Goal: Task Accomplishment & Management: Complete application form

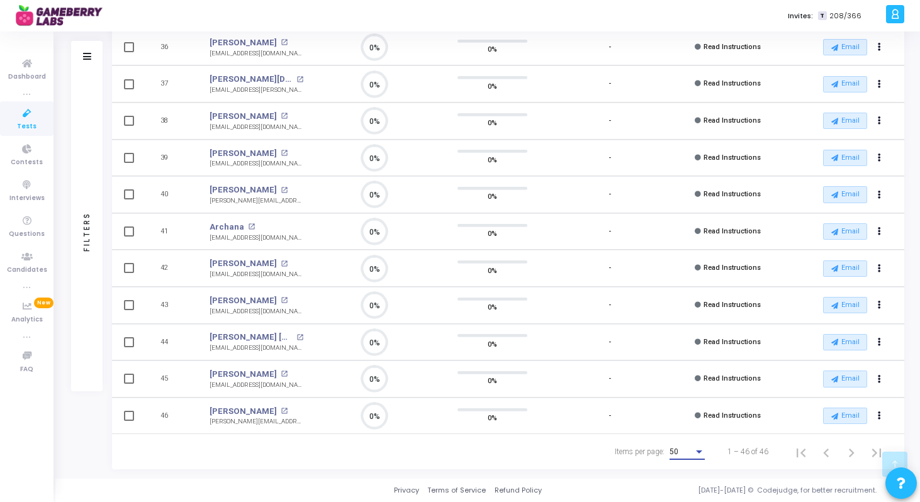
click at [679, 449] on div "50" at bounding box center [682, 452] width 24 height 9
click at [694, 448] on span "50" at bounding box center [687, 452] width 35 height 23
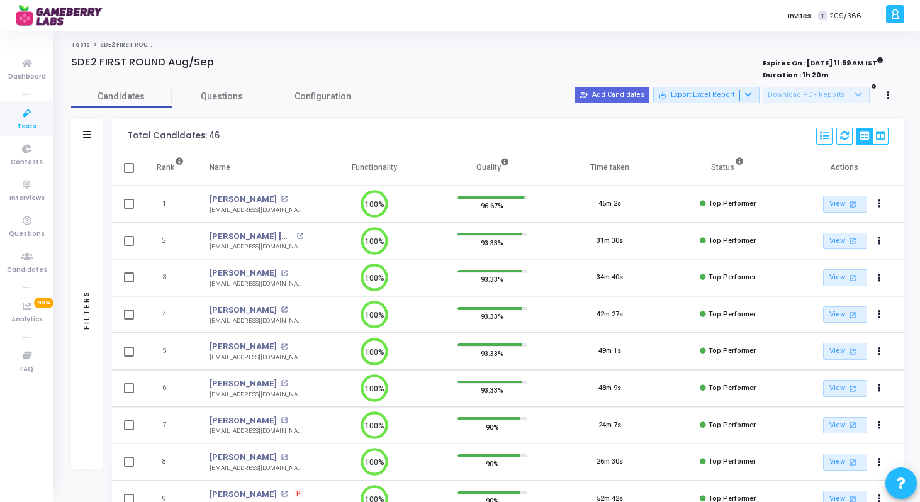
click at [434, 98] on div "Candidates Questions Configuration" at bounding box center [487, 97] width 833 height 22
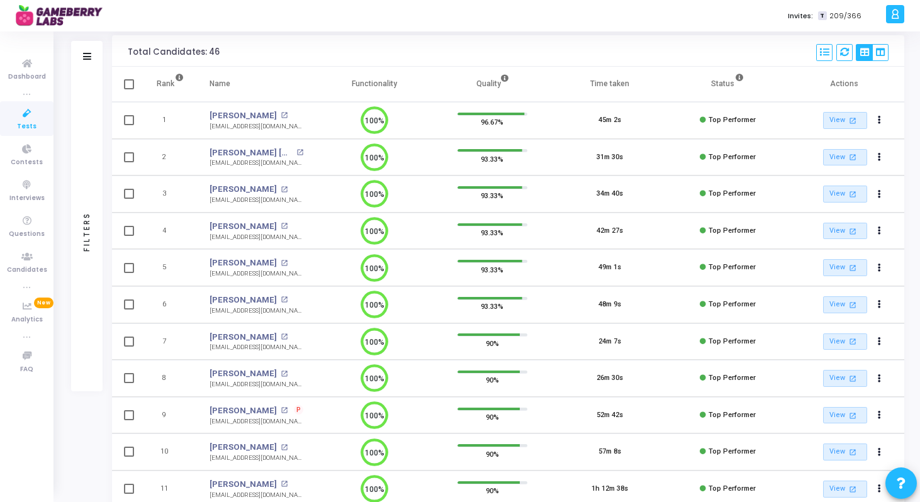
scroll to position [101, 0]
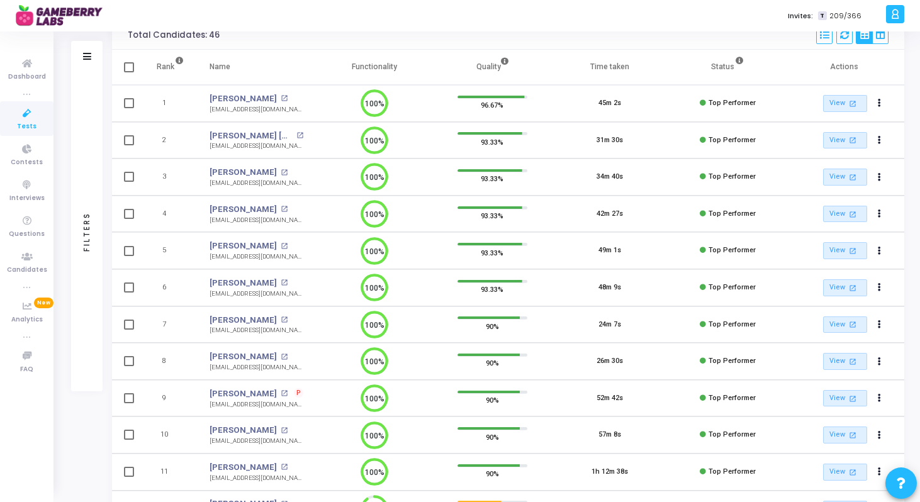
click at [294, 391] on span "P" at bounding box center [298, 392] width 9 height 9
click at [273, 395] on div at bounding box center [460, 251] width 920 height 502
click at [281, 395] on mat-icon "open_in_new" at bounding box center [284, 393] width 7 height 7
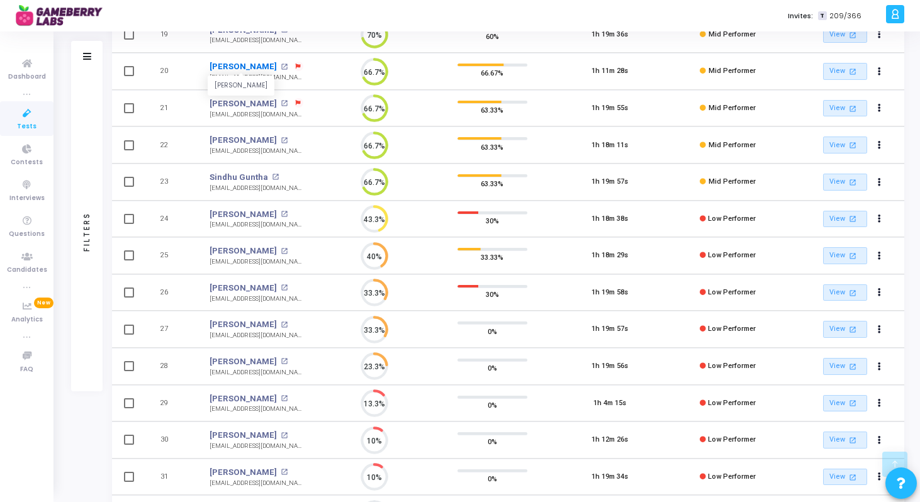
click at [240, 64] on link "Vivek Parihar" at bounding box center [243, 66] width 67 height 13
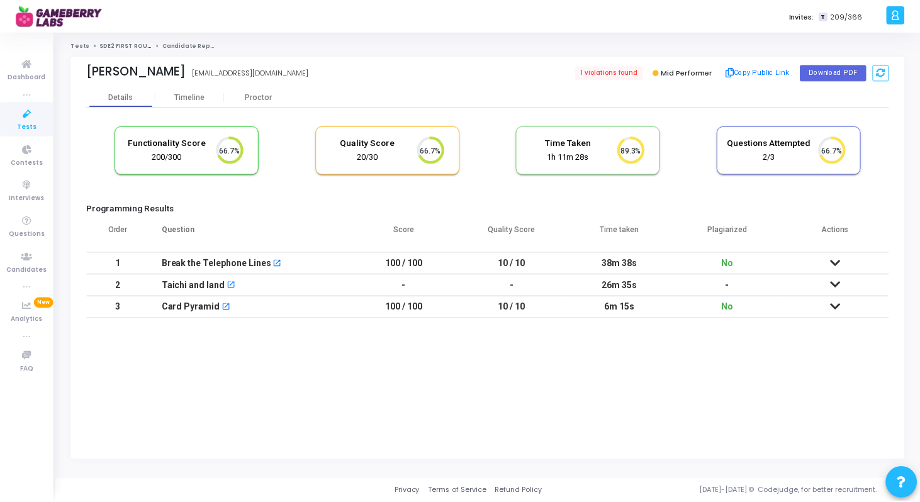
scroll to position [26, 32]
click at [632, 74] on span "1 violations found" at bounding box center [611, 72] width 69 height 14
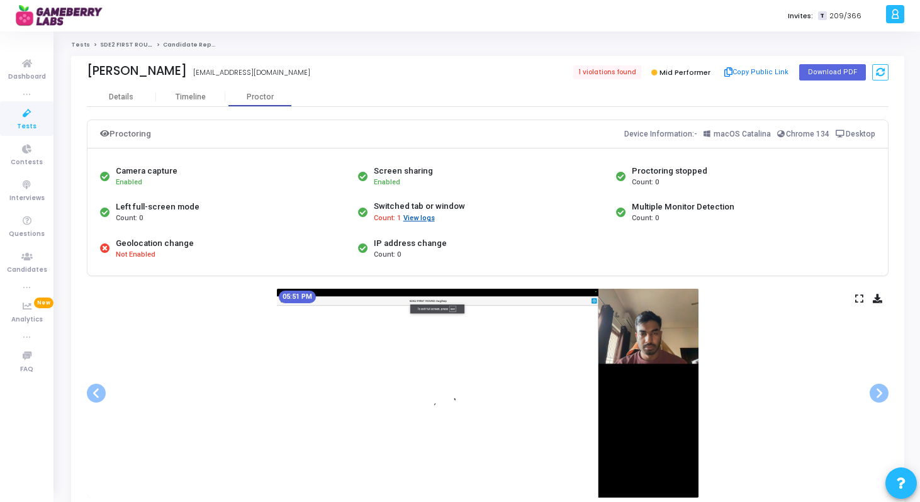
click at [424, 216] on button "View logs" at bounding box center [419, 219] width 33 height 12
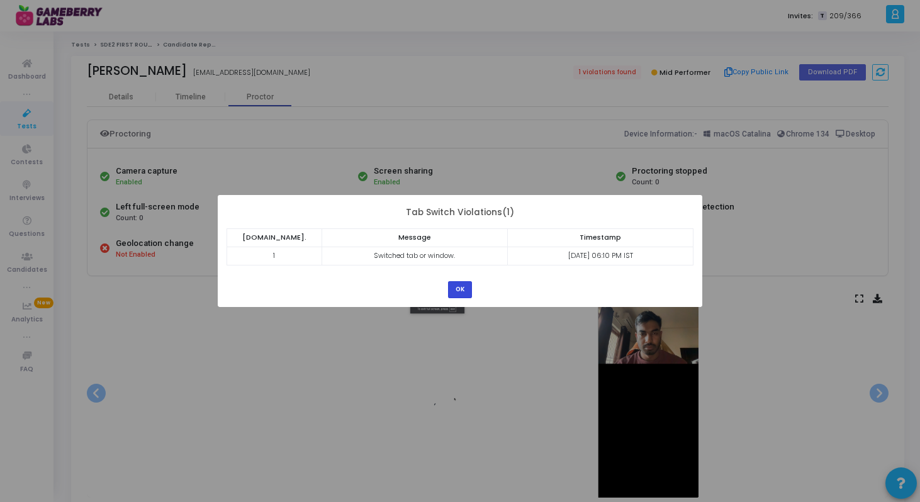
click at [466, 293] on button "OK" at bounding box center [460, 289] width 24 height 17
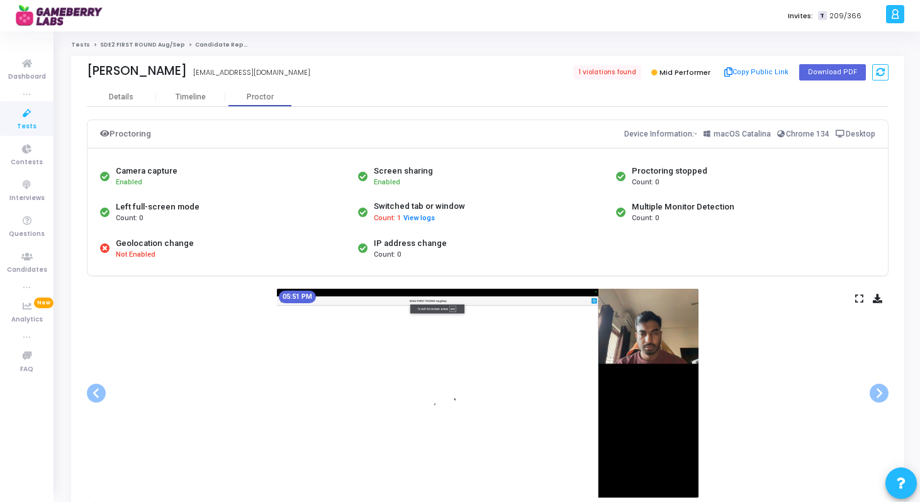
click at [130, 41] on link "SDE2 FIRST ROUND Aug/Sep" at bounding box center [142, 45] width 85 height 8
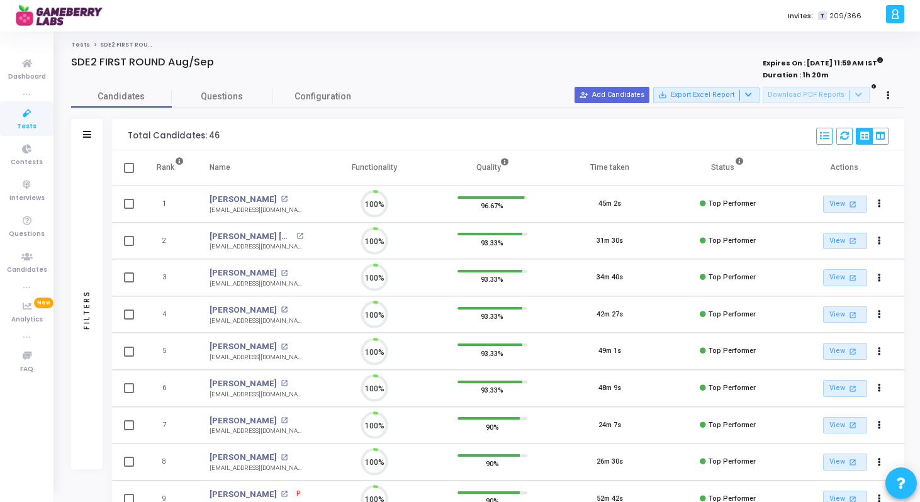
scroll to position [26, 32]
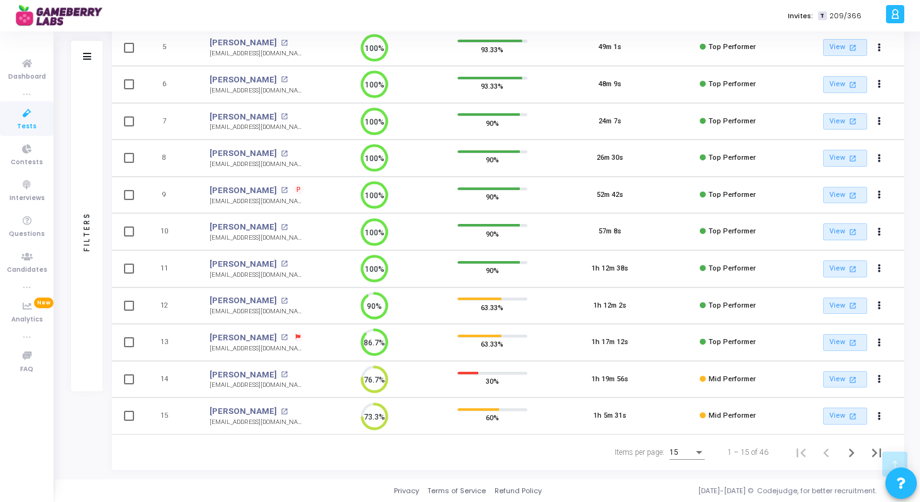
click at [692, 454] on div "15" at bounding box center [682, 453] width 24 height 9
click at [690, 448] on span "50" at bounding box center [687, 445] width 35 height 23
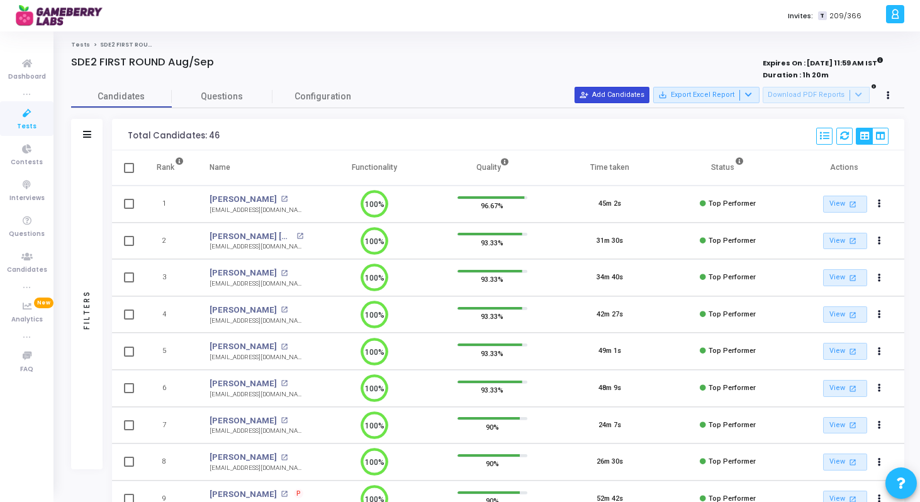
click at [629, 97] on button "person_add_alt Add Candidates" at bounding box center [612, 95] width 75 height 16
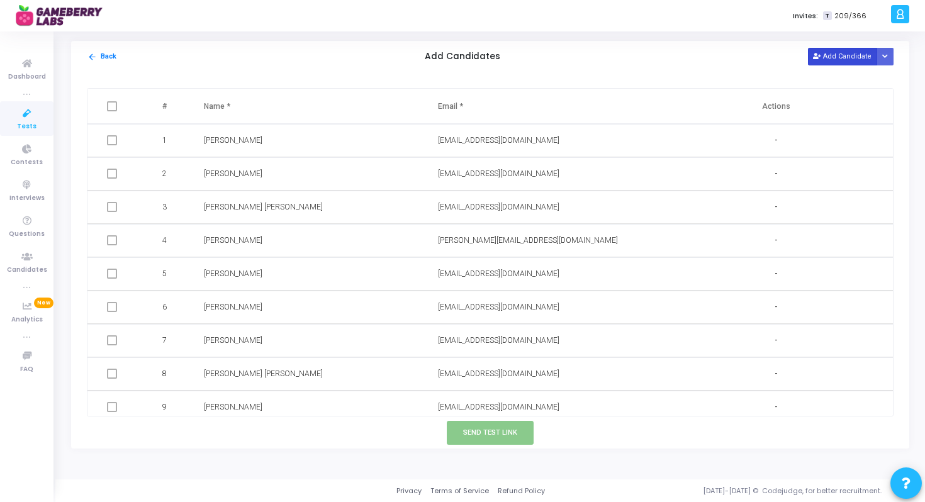
click at [840, 52] on button "Add Candidate" at bounding box center [842, 56] width 69 height 17
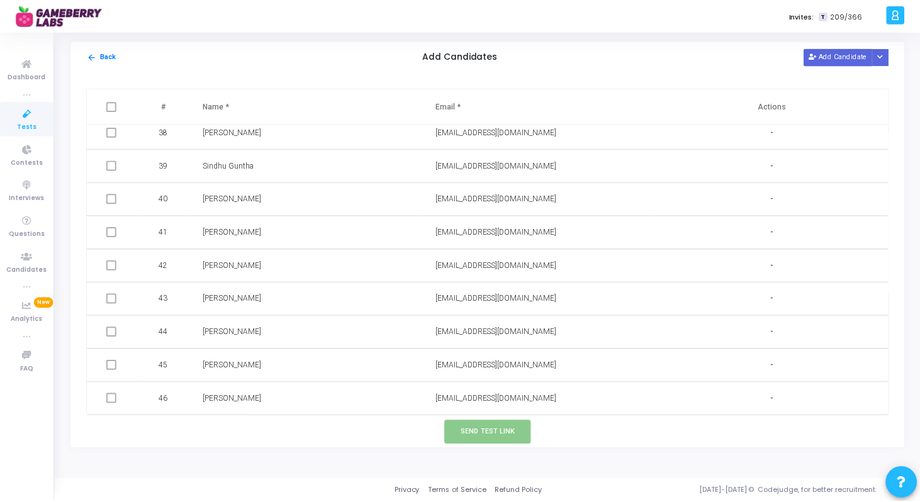
scroll to position [1276, 0]
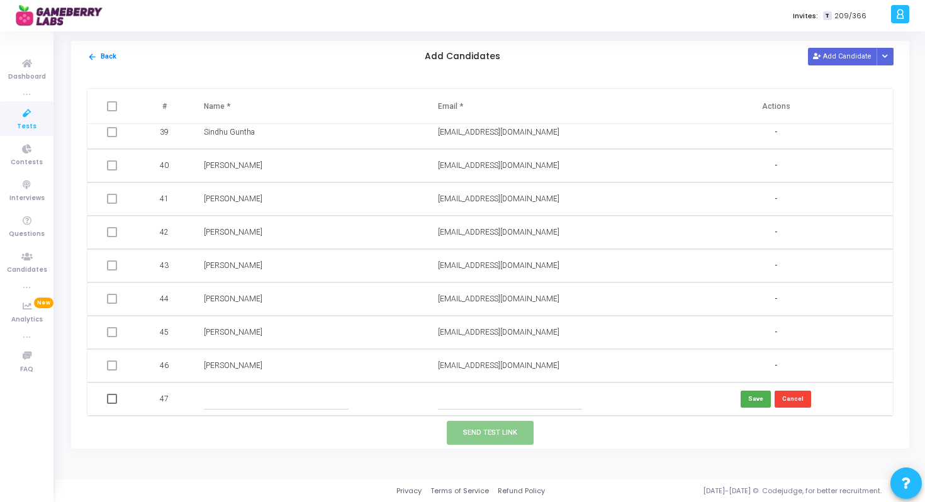
click at [515, 410] on td at bounding box center [542, 399] width 234 height 33
click at [488, 400] on input "text" at bounding box center [510, 399] width 144 height 21
paste input "mayanksinsinwar1999@gmail.com"
type input "mayanksinsinwar1999@gmail.com"
click at [310, 386] on td at bounding box center [308, 399] width 234 height 33
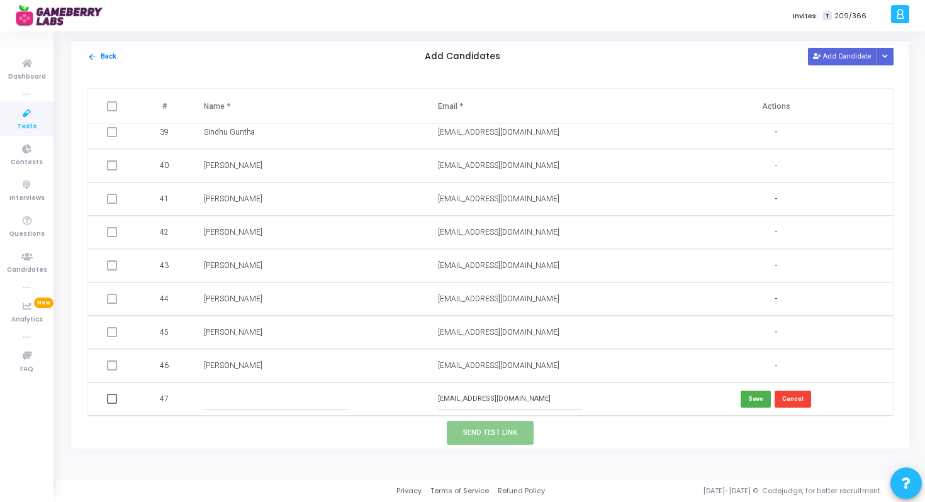
click at [282, 408] on input "text" at bounding box center [276, 399] width 144 height 21
paste input "Mayank Sinsinwar"
type input "Mayank Sinsinwar"
click at [747, 400] on button "Save" at bounding box center [756, 399] width 30 height 17
click at [113, 400] on span at bounding box center [112, 399] width 10 height 10
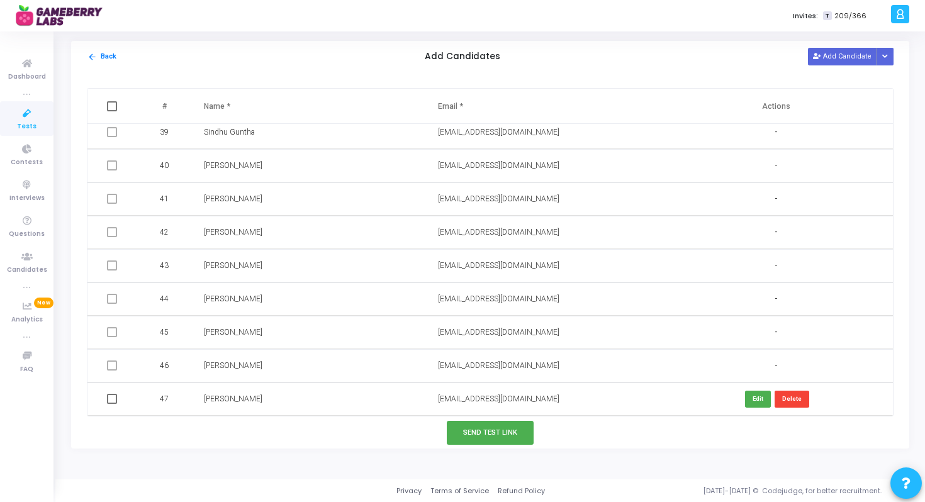
click at [112, 404] on input "checkbox" at bounding box center [111, 404] width 1 height 1
checkbox input "true"
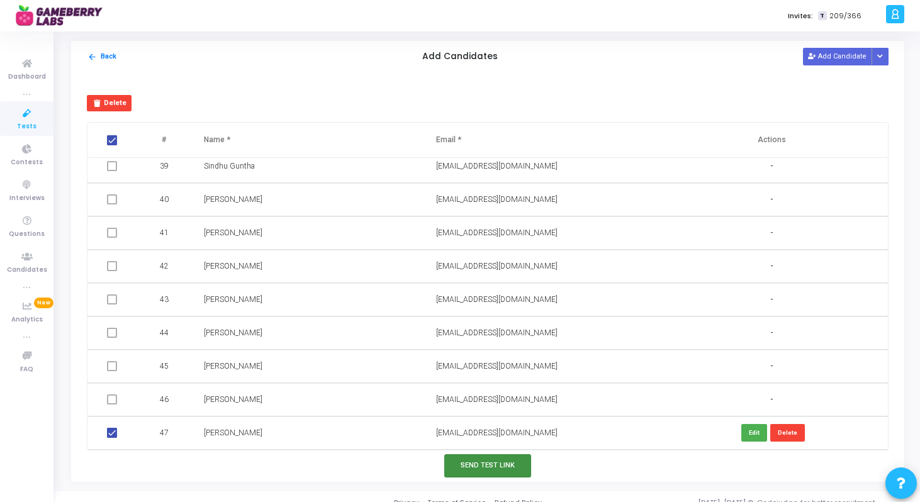
click at [521, 470] on button "Send Test Link" at bounding box center [487, 465] width 87 height 23
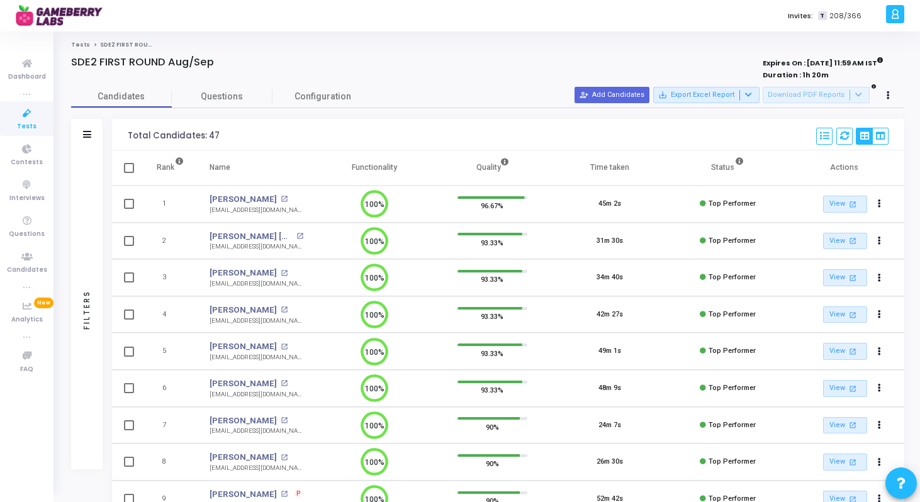
scroll to position [6, 6]
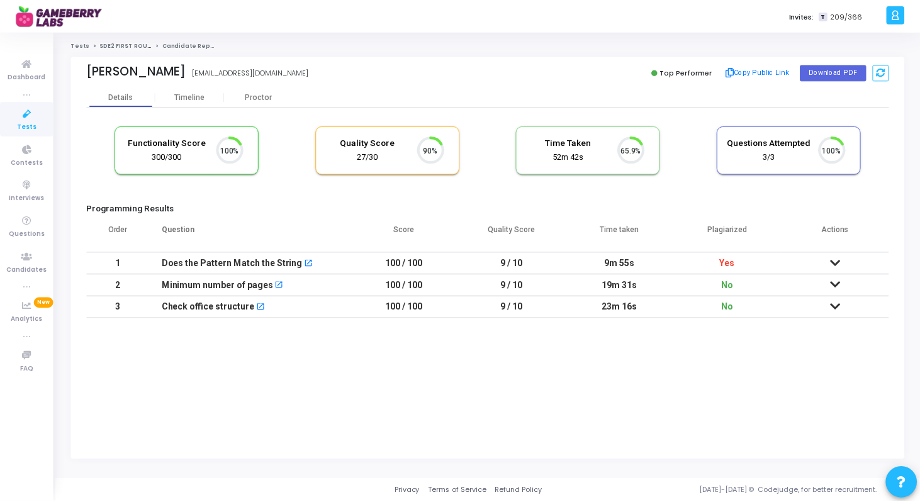
scroll to position [26, 32]
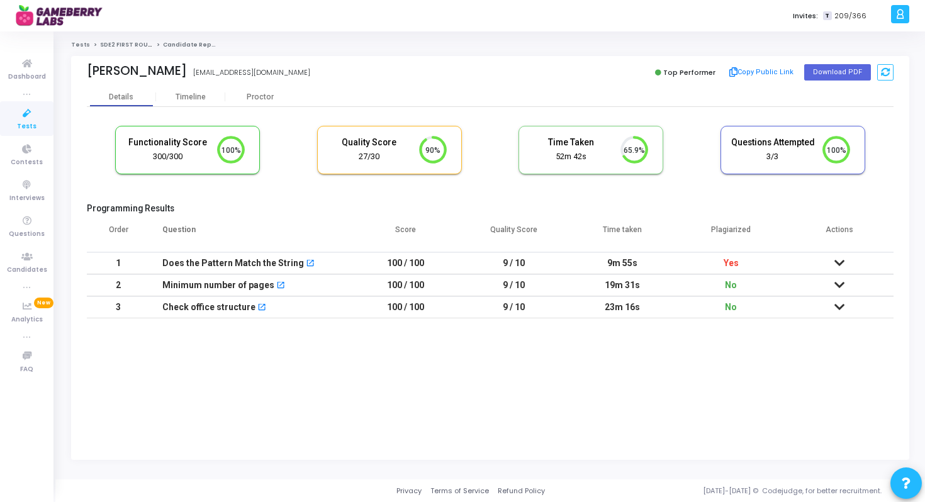
click at [838, 260] on icon at bounding box center [840, 263] width 10 height 9
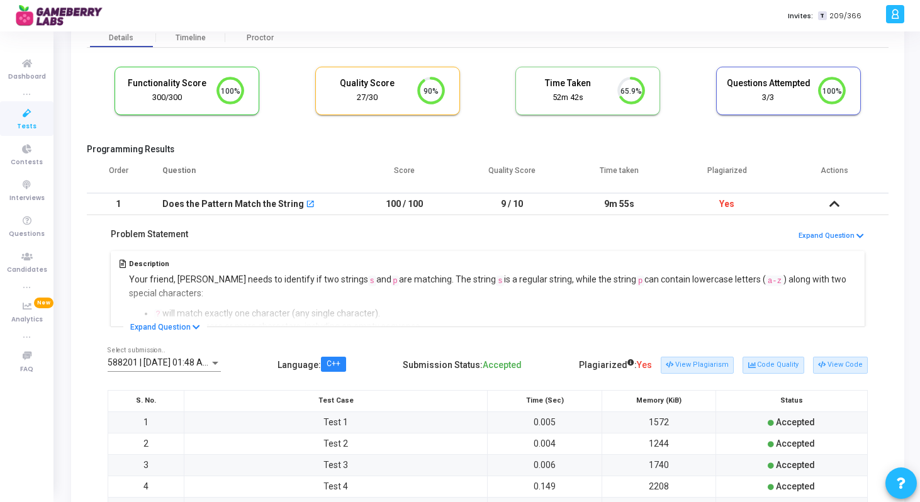
scroll to position [60, 0]
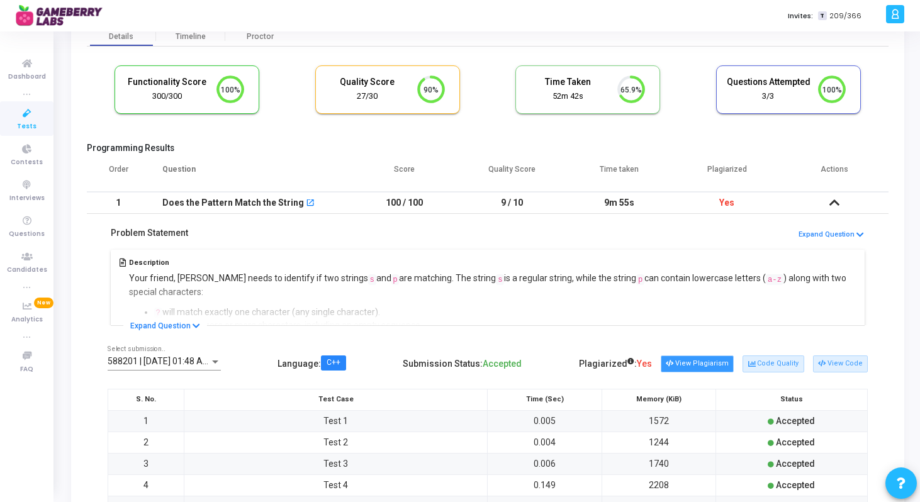
click at [687, 366] on button "View Plagiarism" at bounding box center [697, 364] width 73 height 16
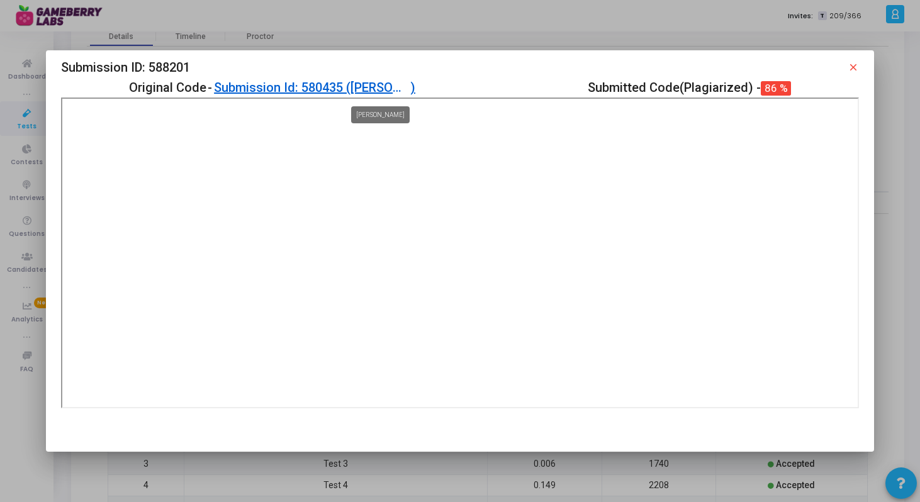
click at [373, 88] on div "[PERSON_NAME]" at bounding box center [381, 87] width 60 height 20
click at [852, 62] on mat-icon "close" at bounding box center [853, 67] width 11 height 11
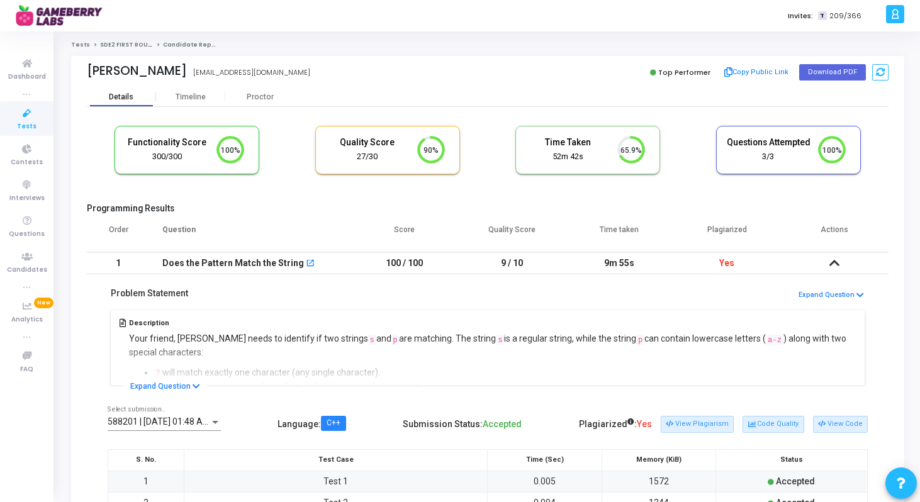
click at [128, 102] on div "Details" at bounding box center [121, 96] width 69 height 19
click at [831, 262] on icon at bounding box center [835, 263] width 10 height 9
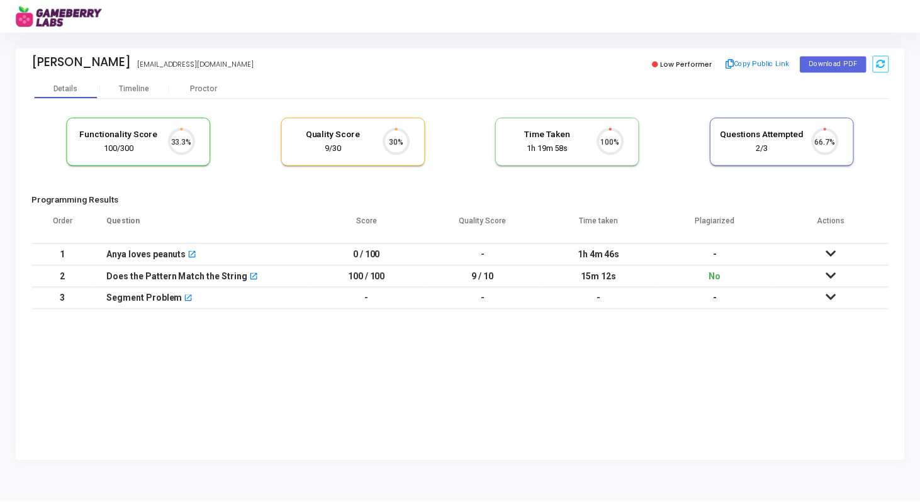
scroll to position [26, 32]
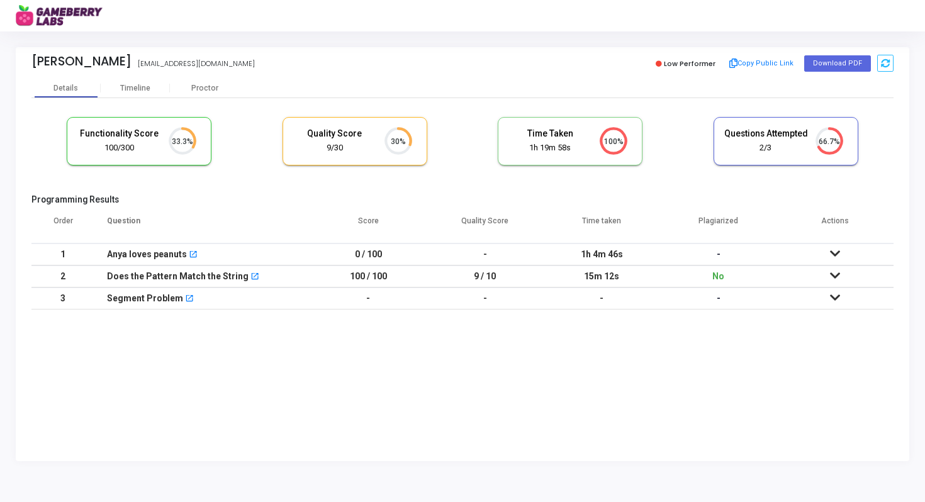
click at [835, 273] on icon at bounding box center [835, 275] width 10 height 9
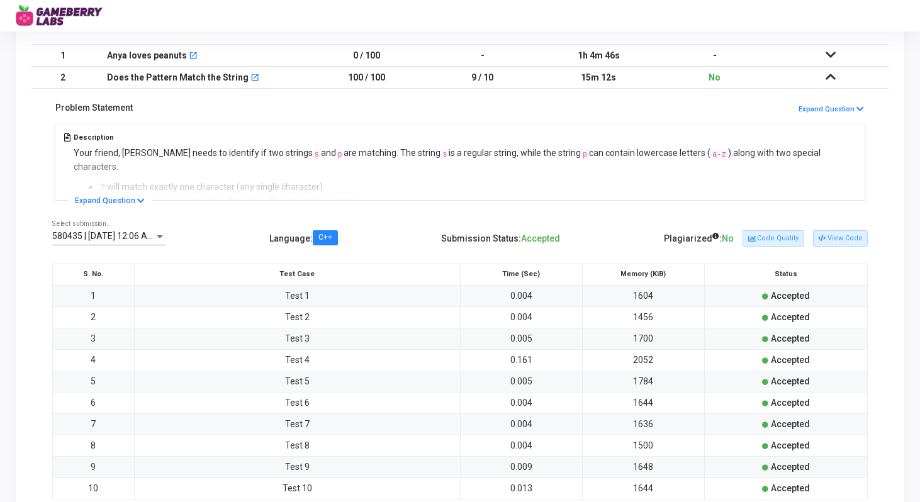
scroll to position [282, 0]
